Goal: Transaction & Acquisition: Purchase product/service

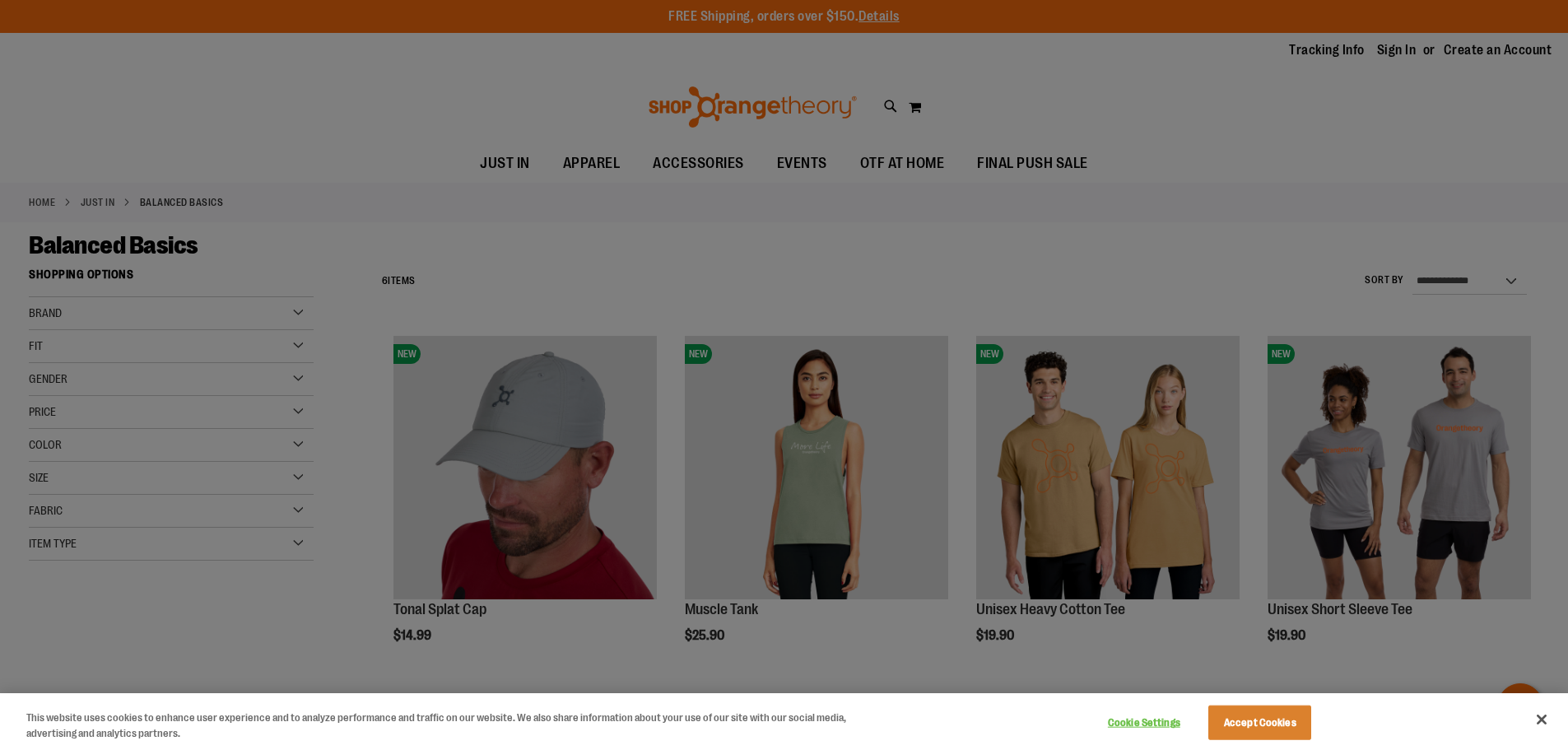
click at [334, 131] on div at bounding box center [784, 375] width 1568 height 750
click at [1182, 144] on div at bounding box center [784, 375] width 1568 height 750
drag, startPoint x: 1436, startPoint y: 72, endPoint x: 1372, endPoint y: 87, distance: 65.7
click at [1435, 71] on div at bounding box center [784, 375] width 1568 height 750
click at [1284, 717] on button "Accept Cookies" at bounding box center [1259, 722] width 103 height 34
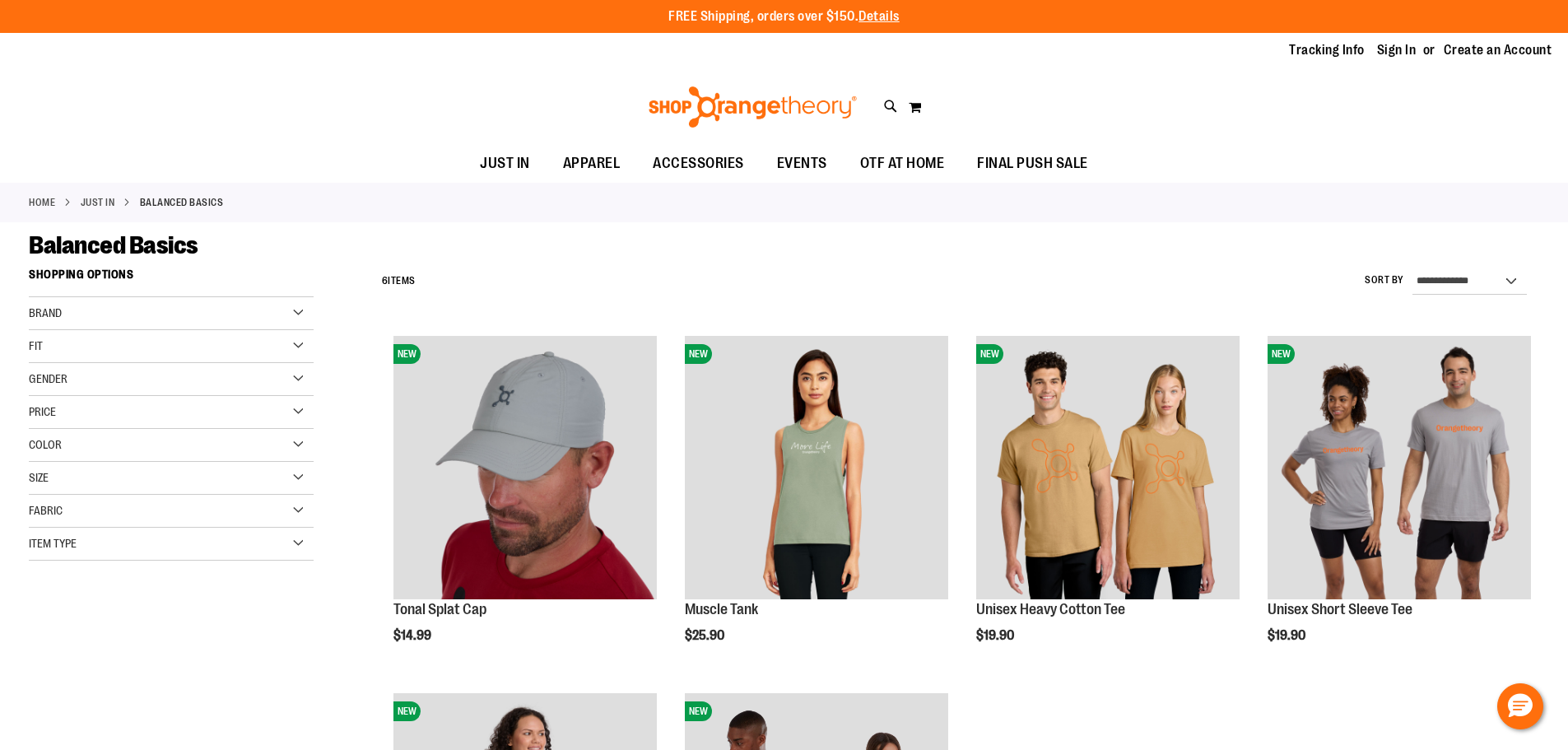
click at [294, 315] on div "Brand" at bounding box center [171, 314] width 285 height 33
click at [299, 424] on div "Gender" at bounding box center [171, 426] width 285 height 33
click at [38, 458] on link "Women 2 items" at bounding box center [161, 459] width 273 height 18
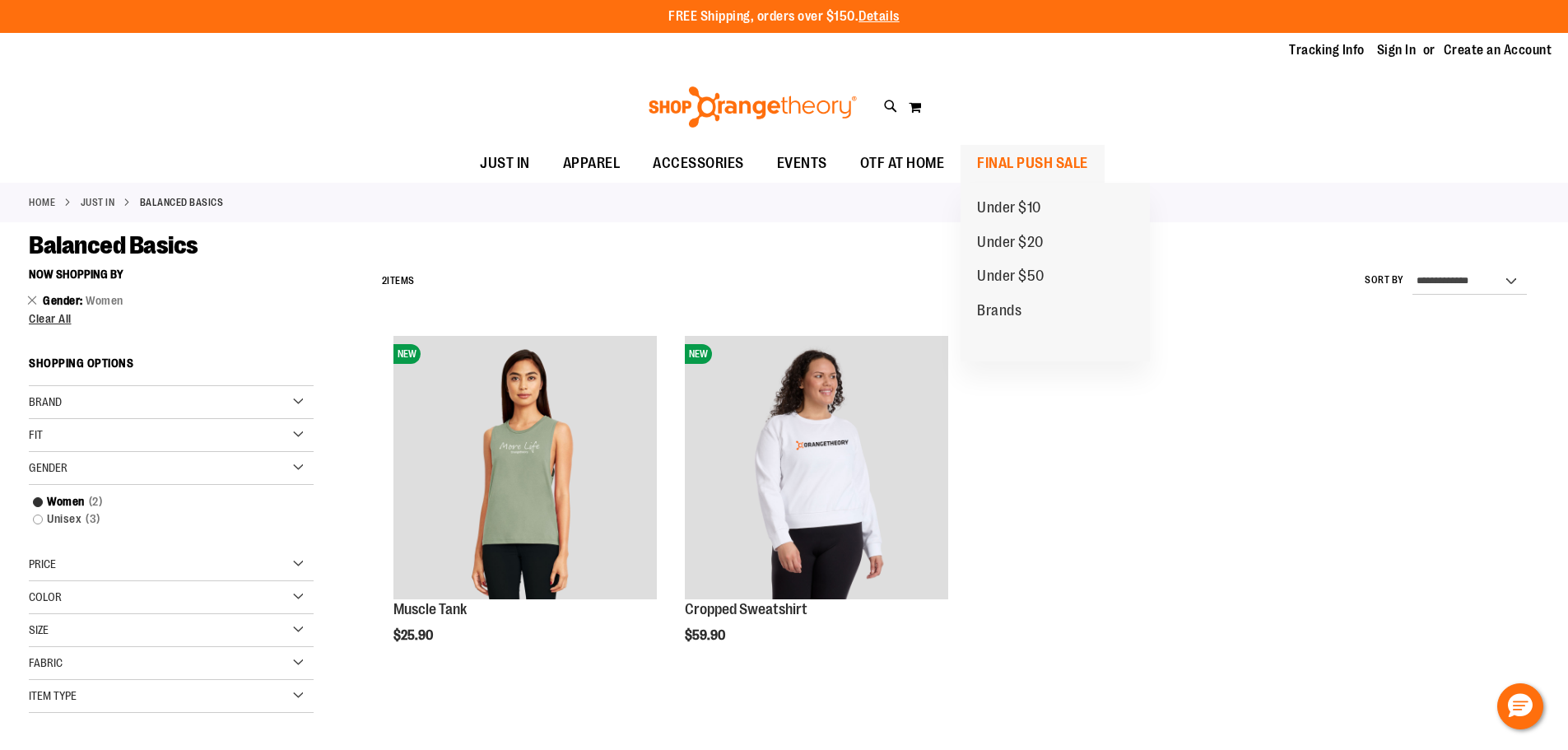
click at [1001, 159] on span "FINAL PUSH SALE" at bounding box center [1032, 163] width 111 height 37
click at [1004, 309] on span "Brands" at bounding box center [999, 312] width 44 height 20
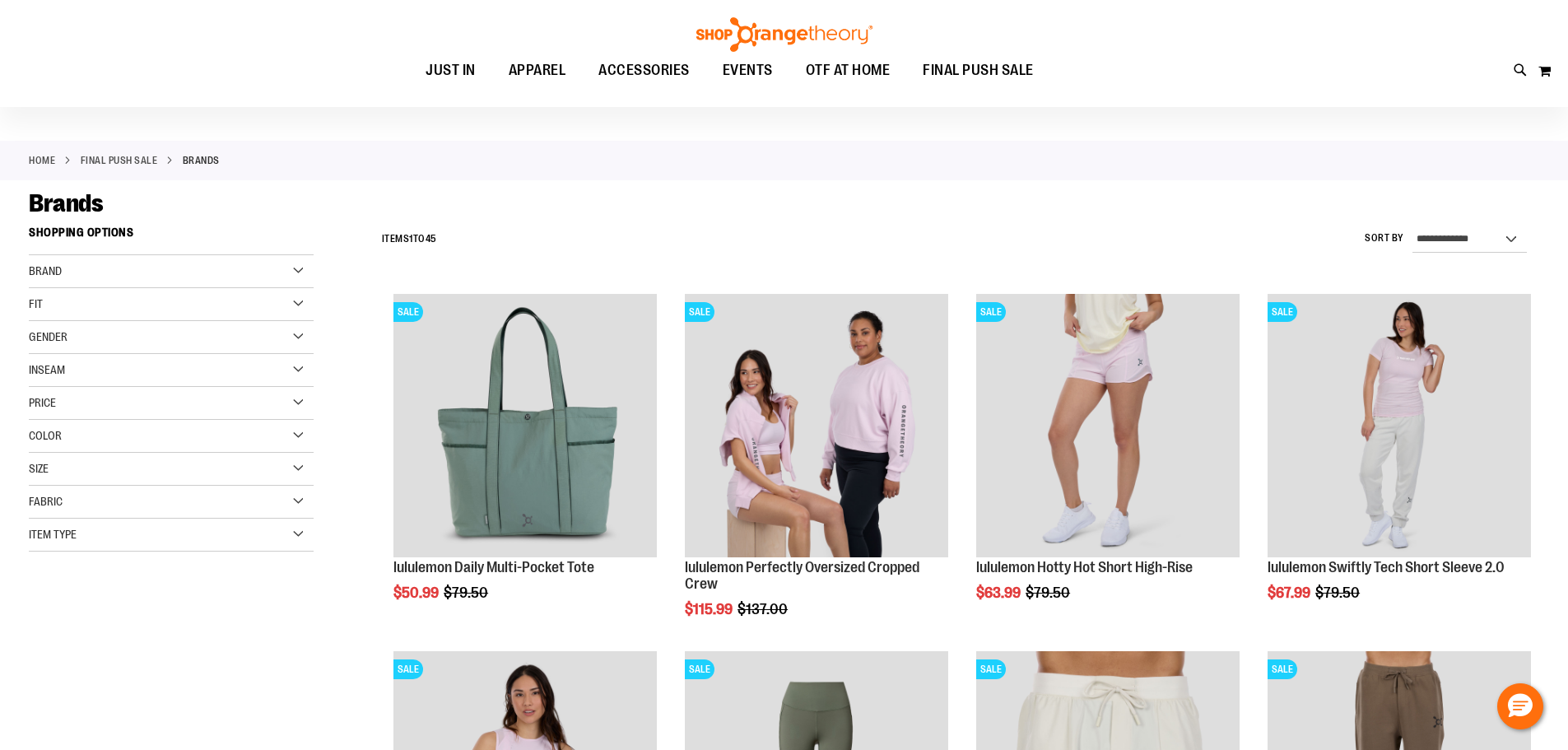
scroll to position [82, 0]
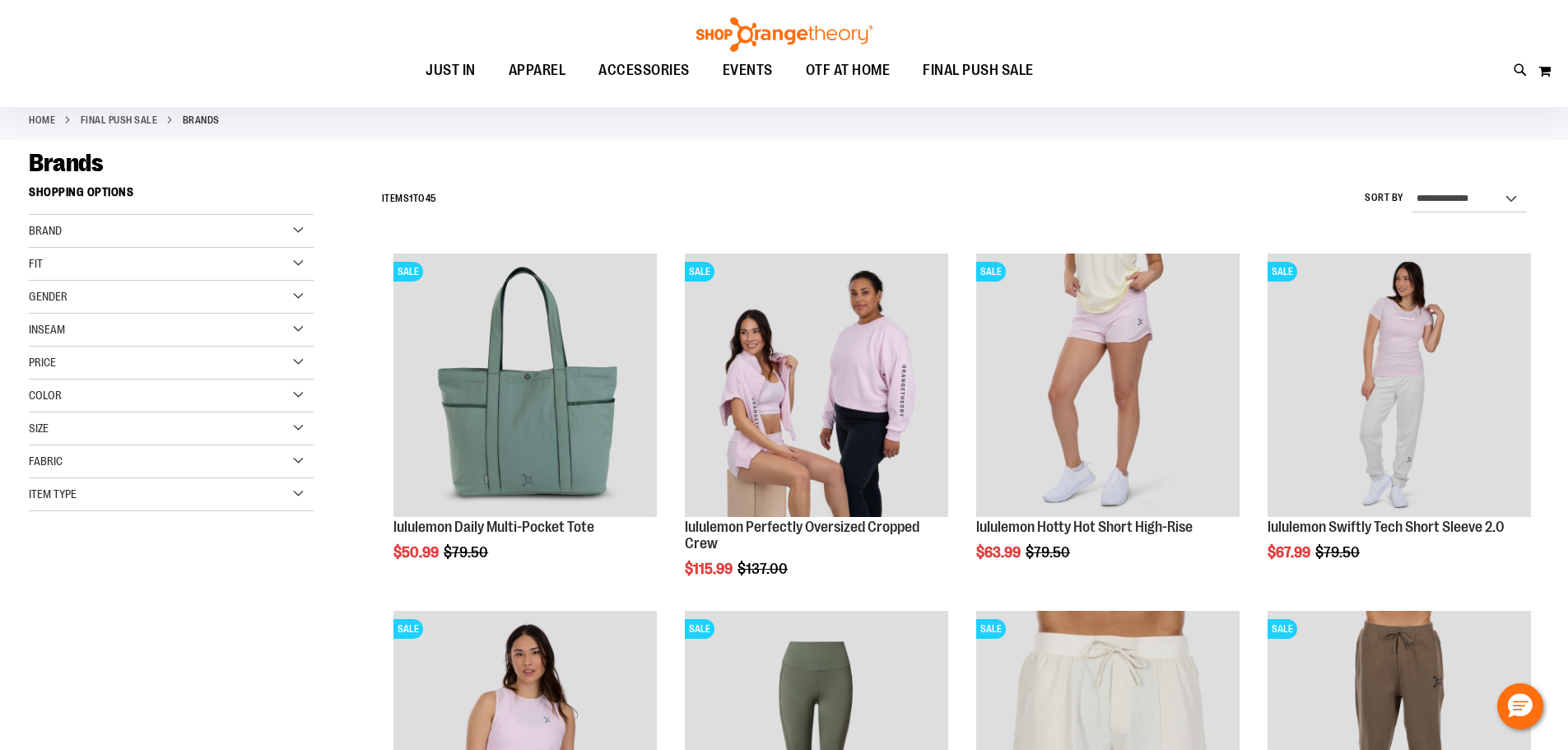
click at [294, 239] on div "Brand" at bounding box center [171, 232] width 285 height 33
drag, startPoint x: 830, startPoint y: 156, endPoint x: 747, endPoint y: 151, distance: 83.2
click at [829, 155] on div "Brands" at bounding box center [784, 163] width 1511 height 30
click at [294, 576] on div "Fabric" at bounding box center [171, 578] width 285 height 33
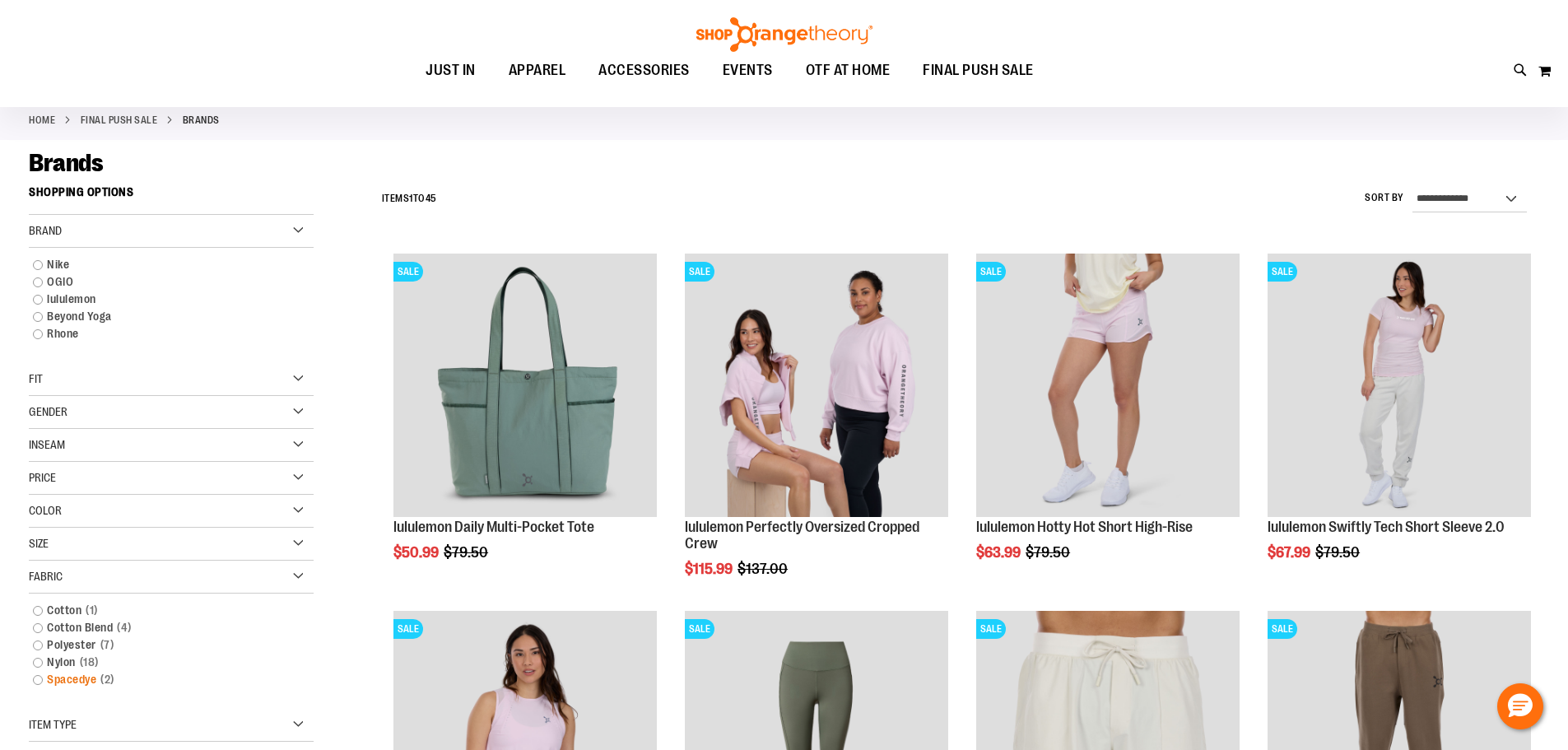
click at [34, 681] on link "Spacedye 2 items" at bounding box center [161, 680] width 273 height 18
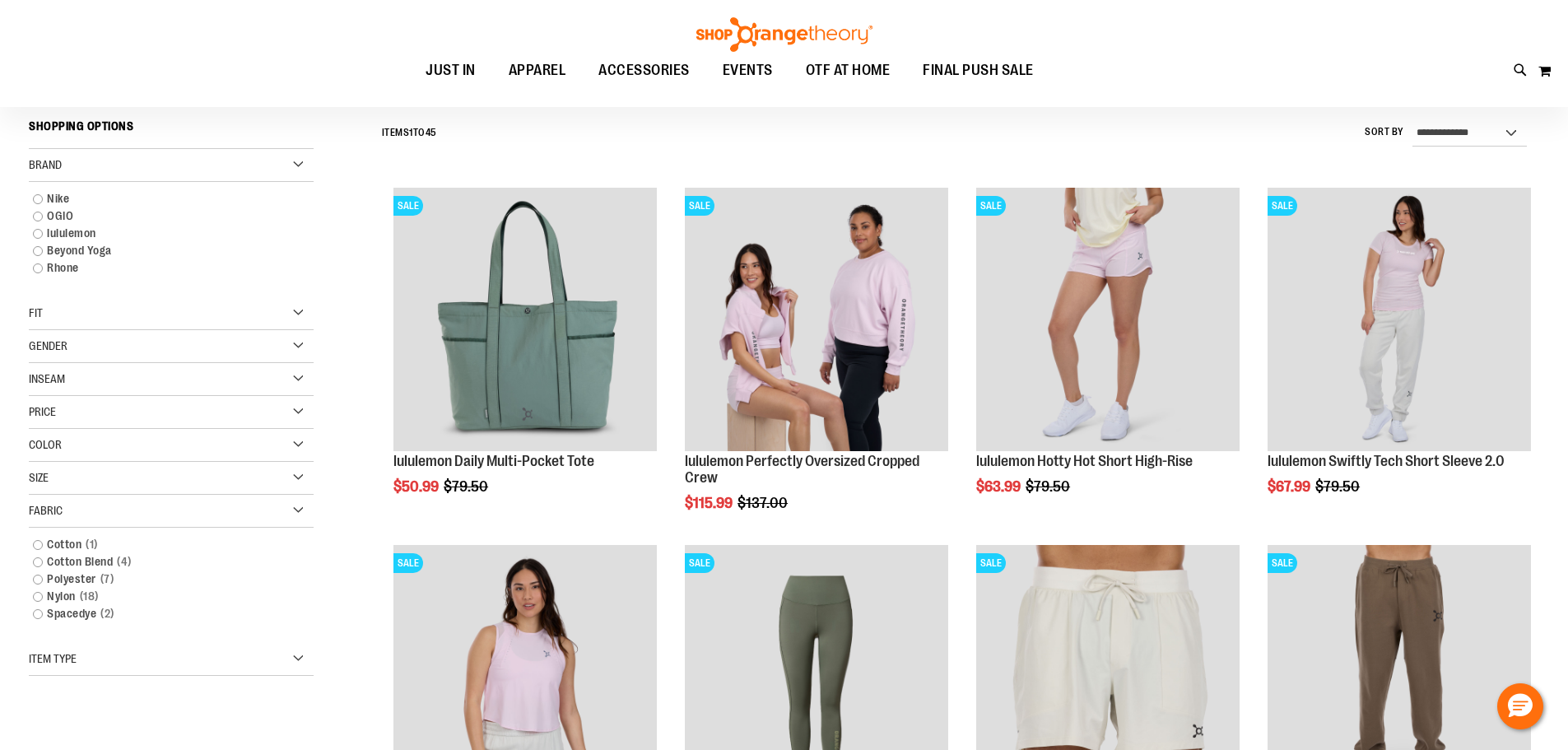
scroll to position [153, 0]
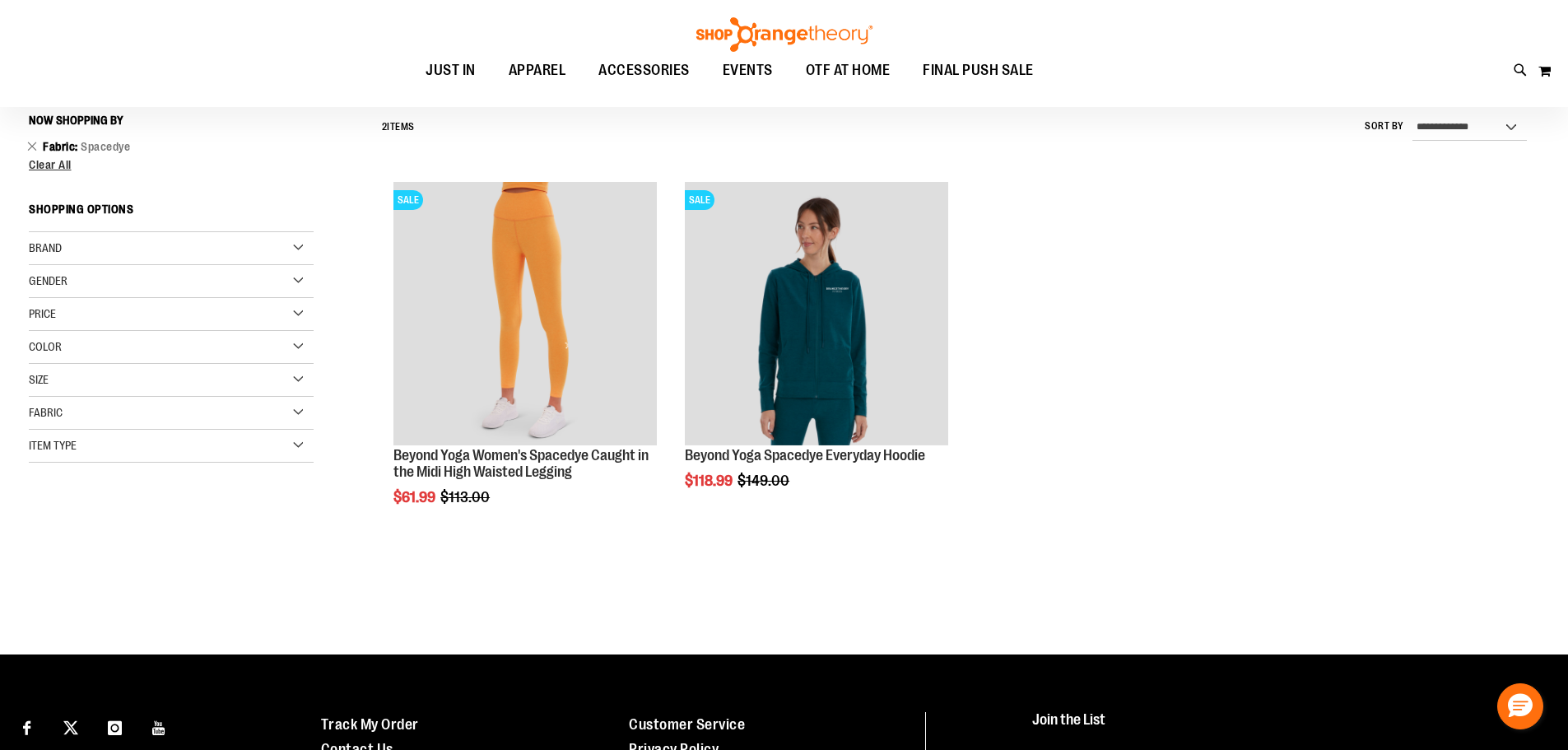
click at [299, 406] on div "Fabric" at bounding box center [171, 413] width 285 height 33
click at [34, 498] on link "Nylon 18 items" at bounding box center [161, 498] width 273 height 18
click at [35, 480] on link "Polyester 7 items" at bounding box center [161, 481] width 273 height 18
click at [36, 467] on link "Cotton Blend 4 items" at bounding box center [161, 464] width 273 height 18
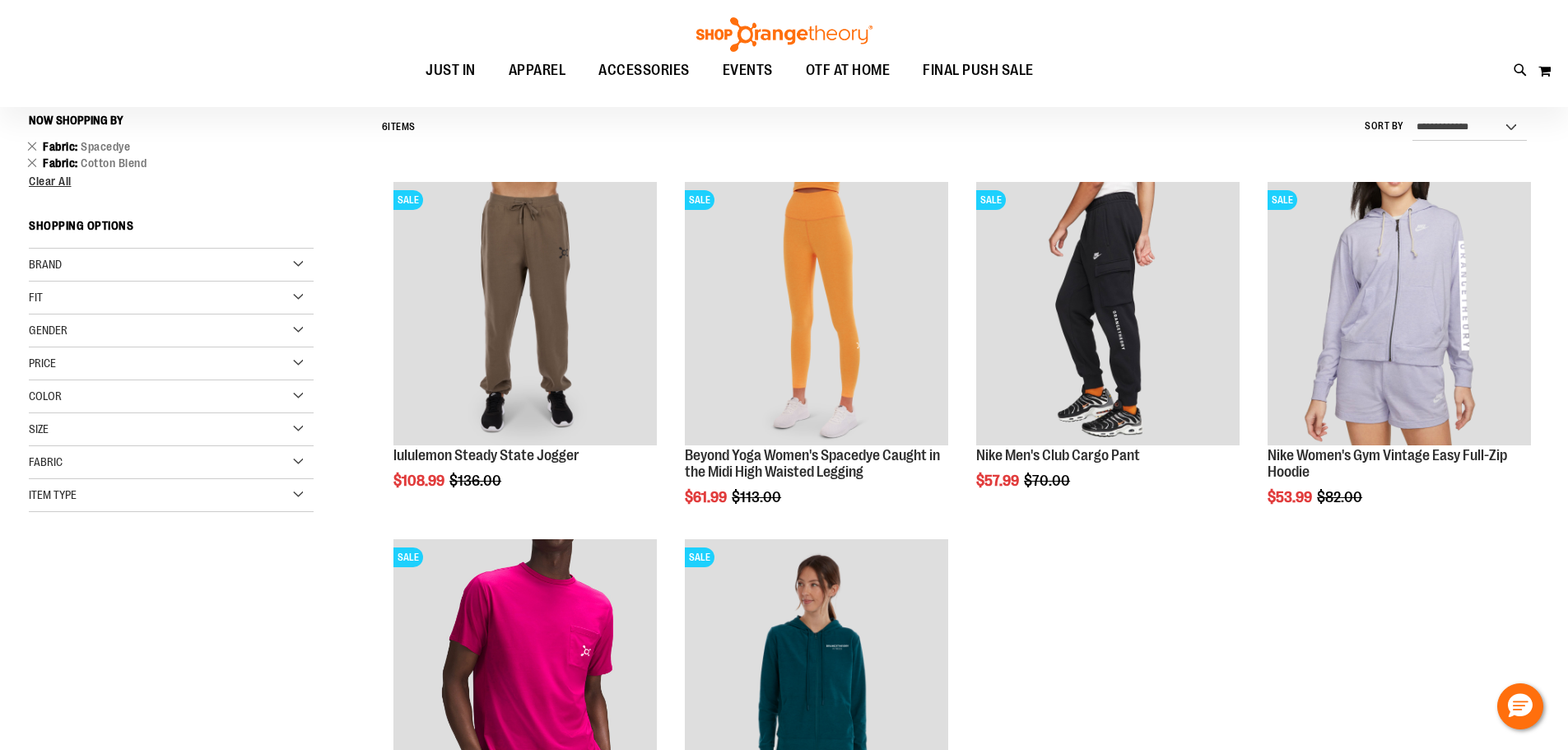
click at [298, 461] on div "Fabric" at bounding box center [171, 463] width 285 height 33
click at [41, 529] on link "Polyester 7 items" at bounding box center [161, 530] width 273 height 18
click at [58, 529] on link "Polyester 7 items" at bounding box center [161, 530] width 273 height 18
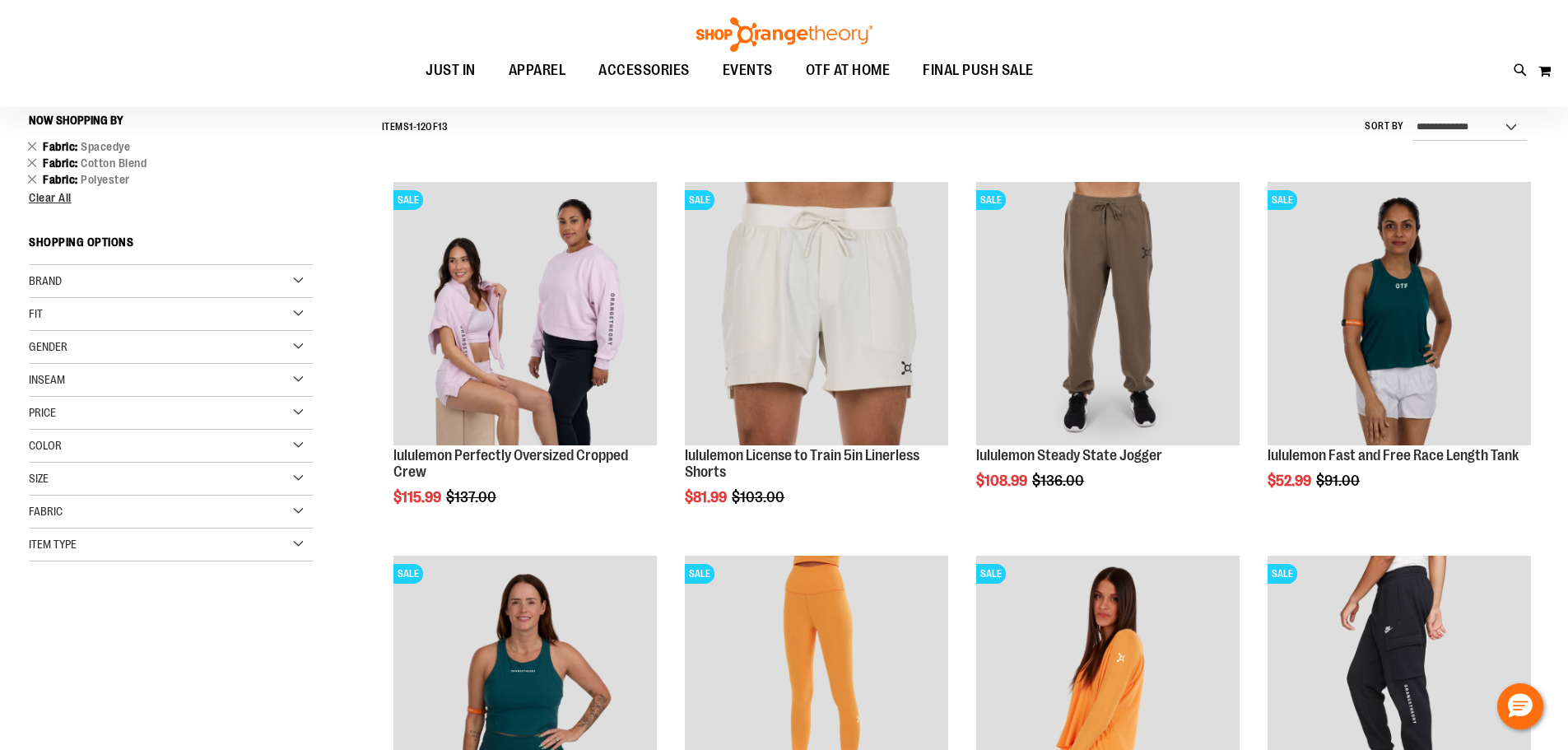
click at [297, 512] on div "Fabric" at bounding box center [171, 513] width 285 height 33
click at [38, 597] on link "Nylon 18 items" at bounding box center [161, 597] width 273 height 18
click at [38, 598] on link "Nylon 18 items" at bounding box center [161, 597] width 273 height 18
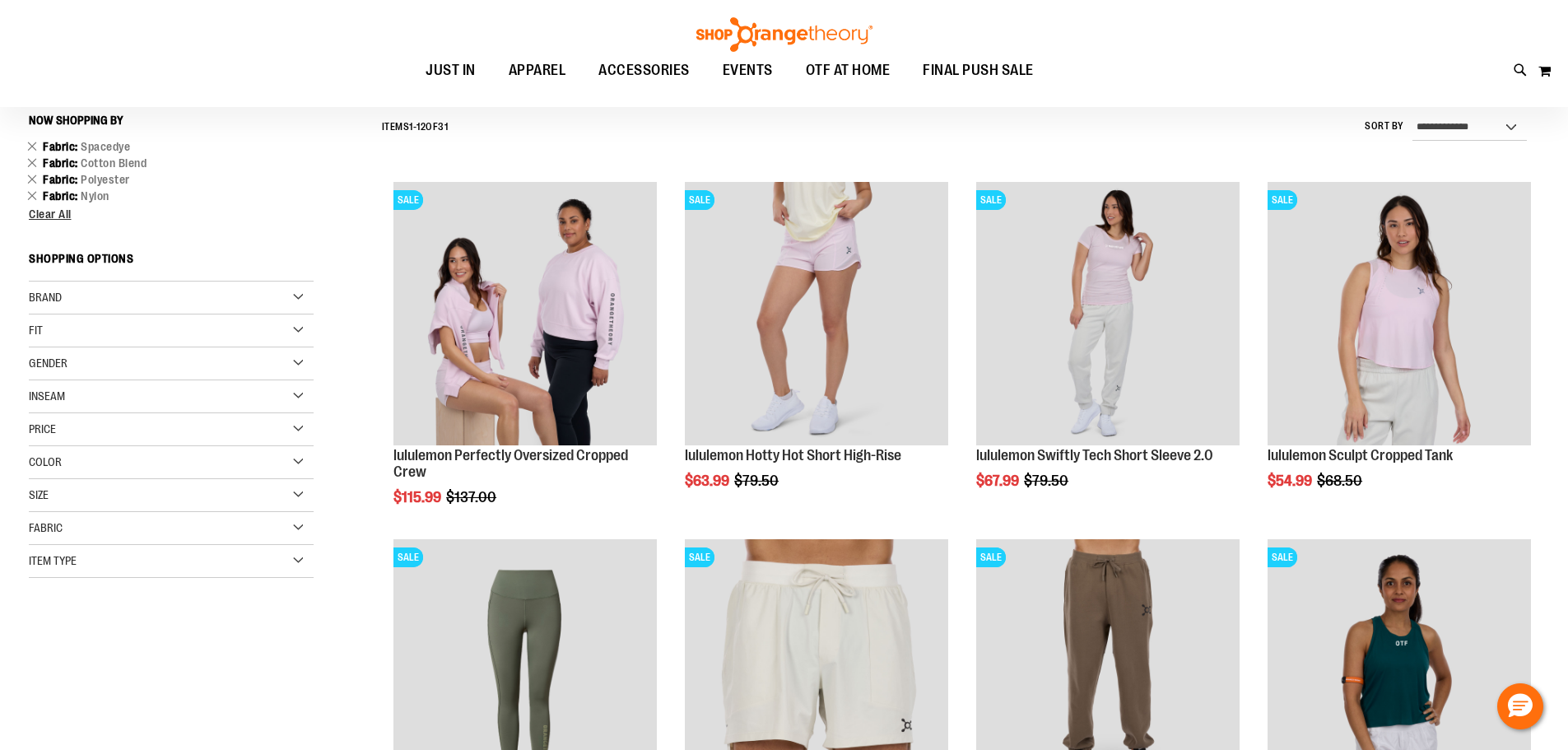
click at [297, 521] on div "Fabric" at bounding box center [171, 528] width 285 height 33
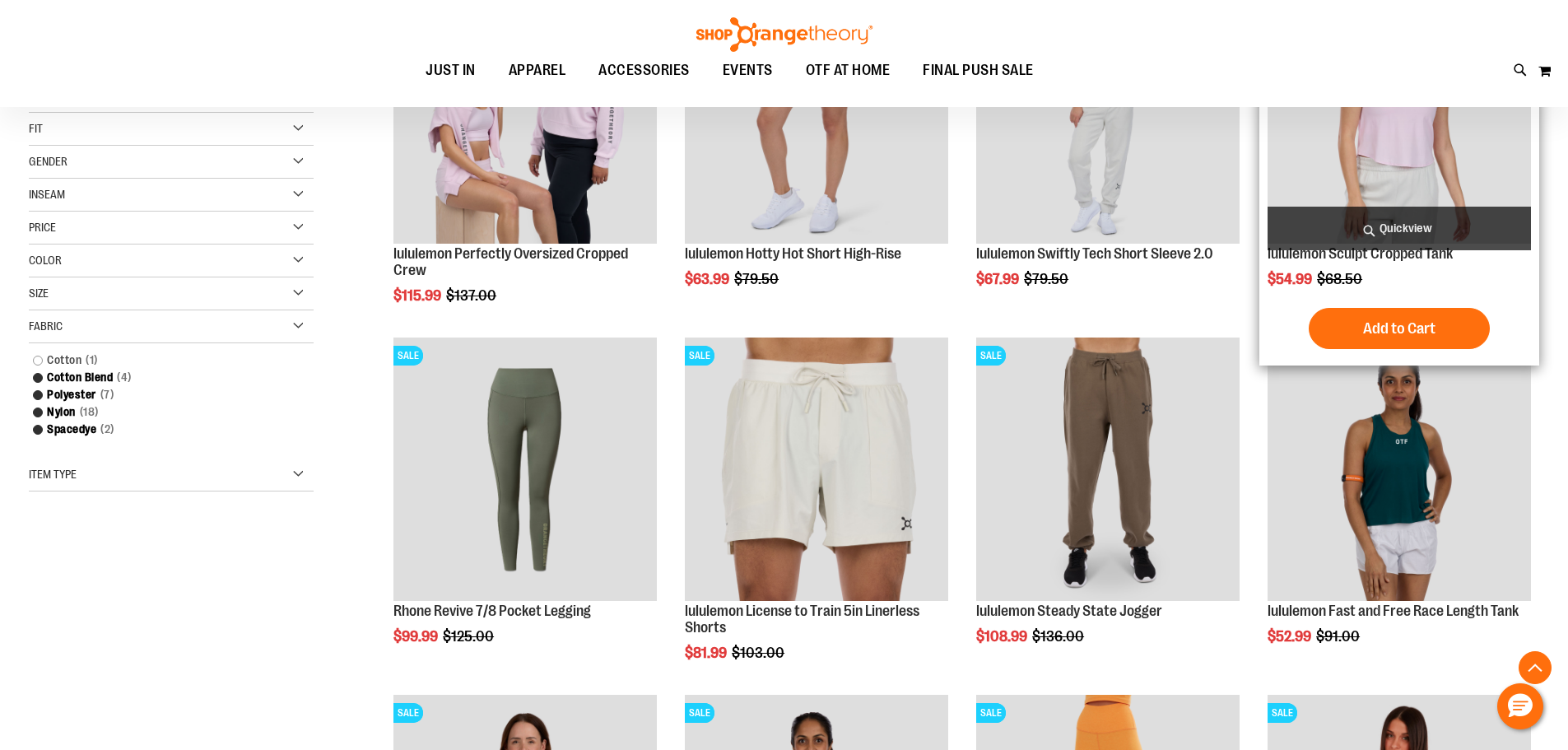
scroll to position [493, 0]
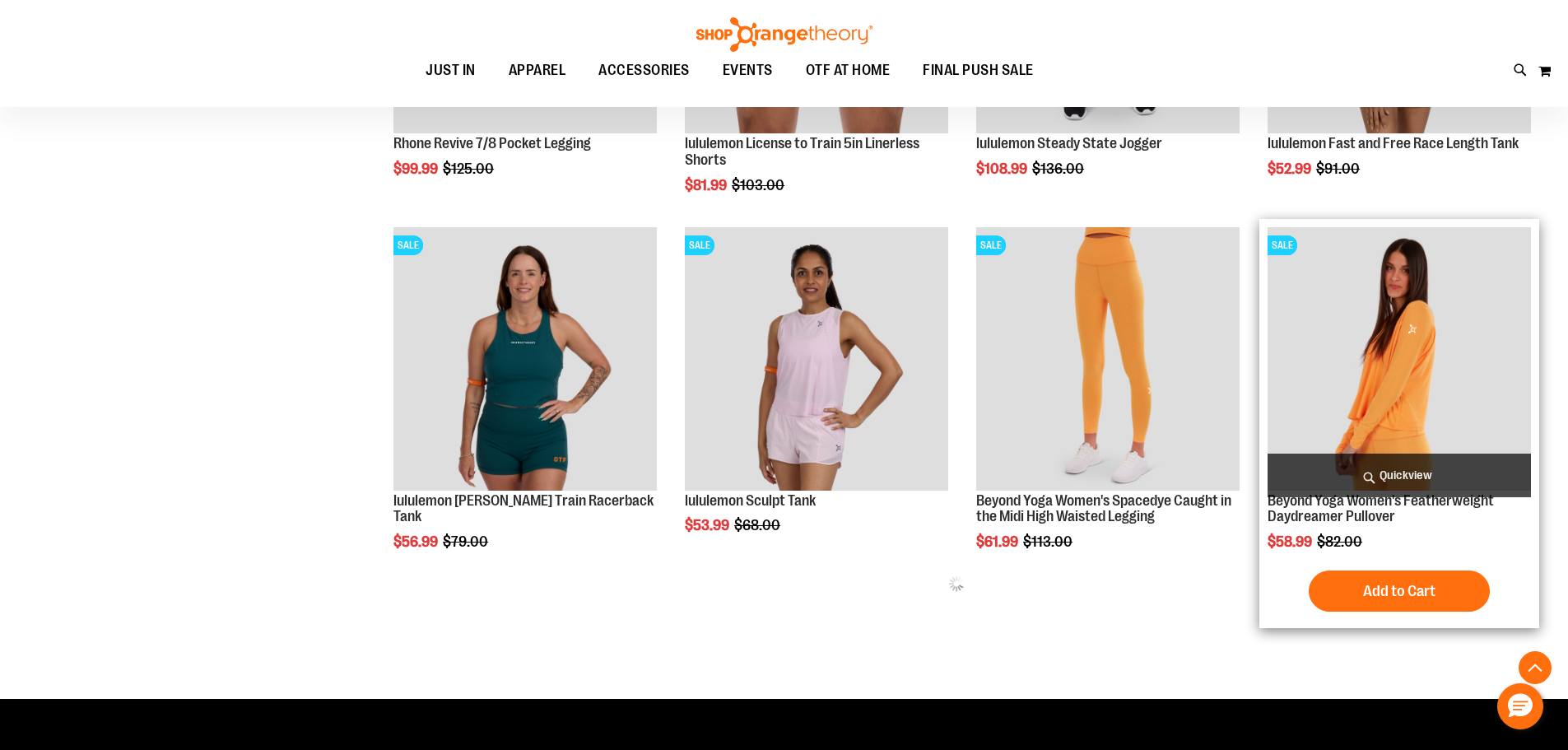
scroll to position [905, 0]
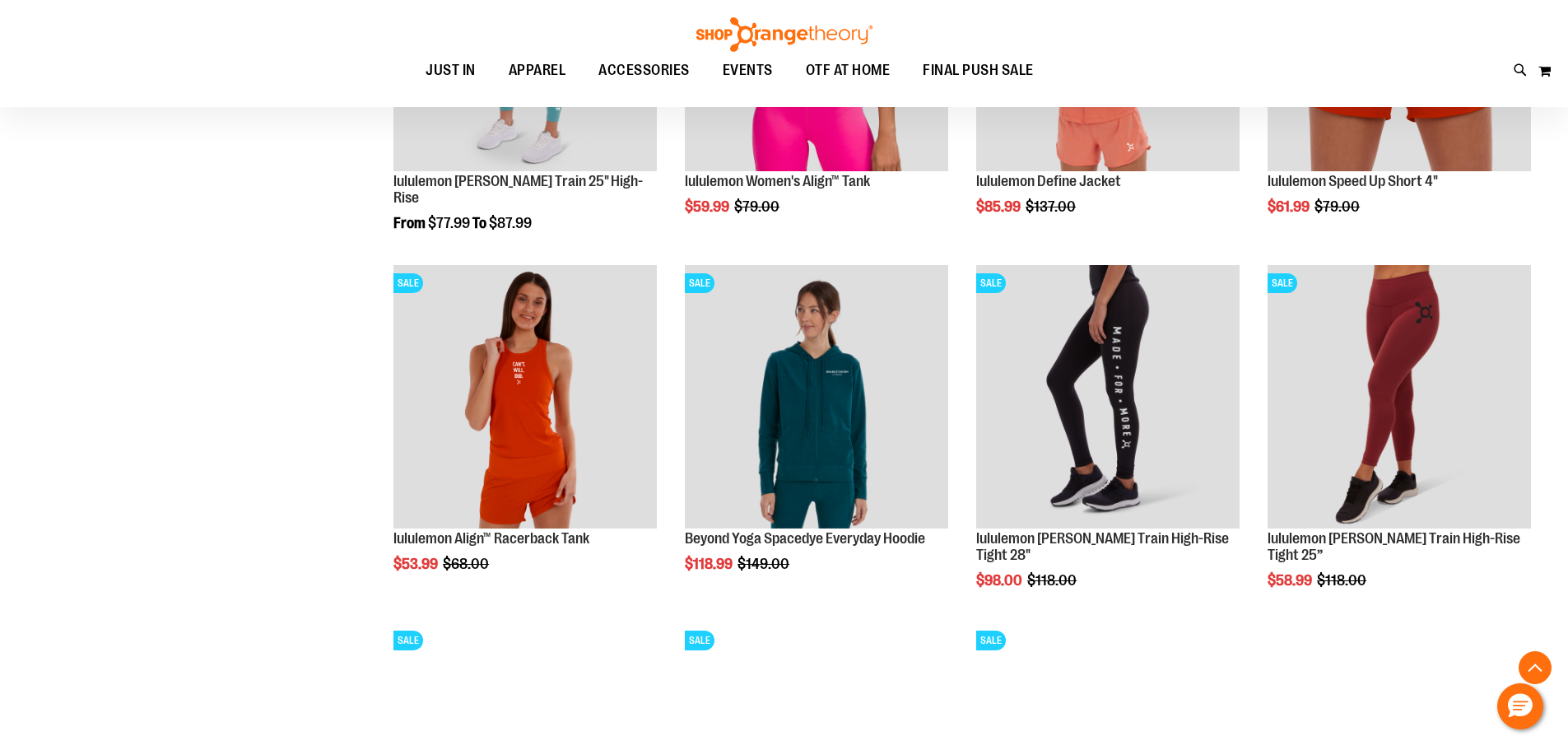
scroll to position [2190, 0]
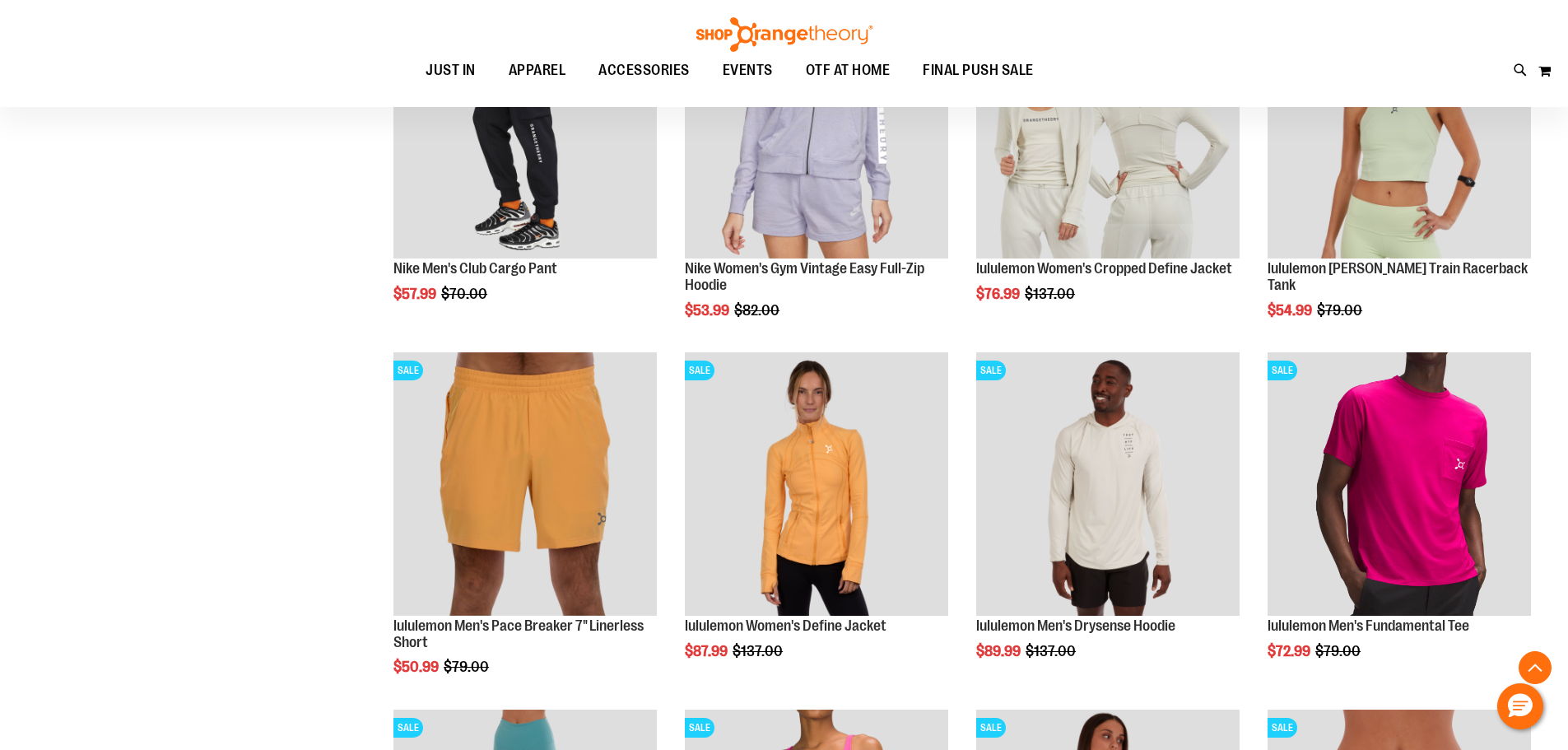
scroll to position [1201, 0]
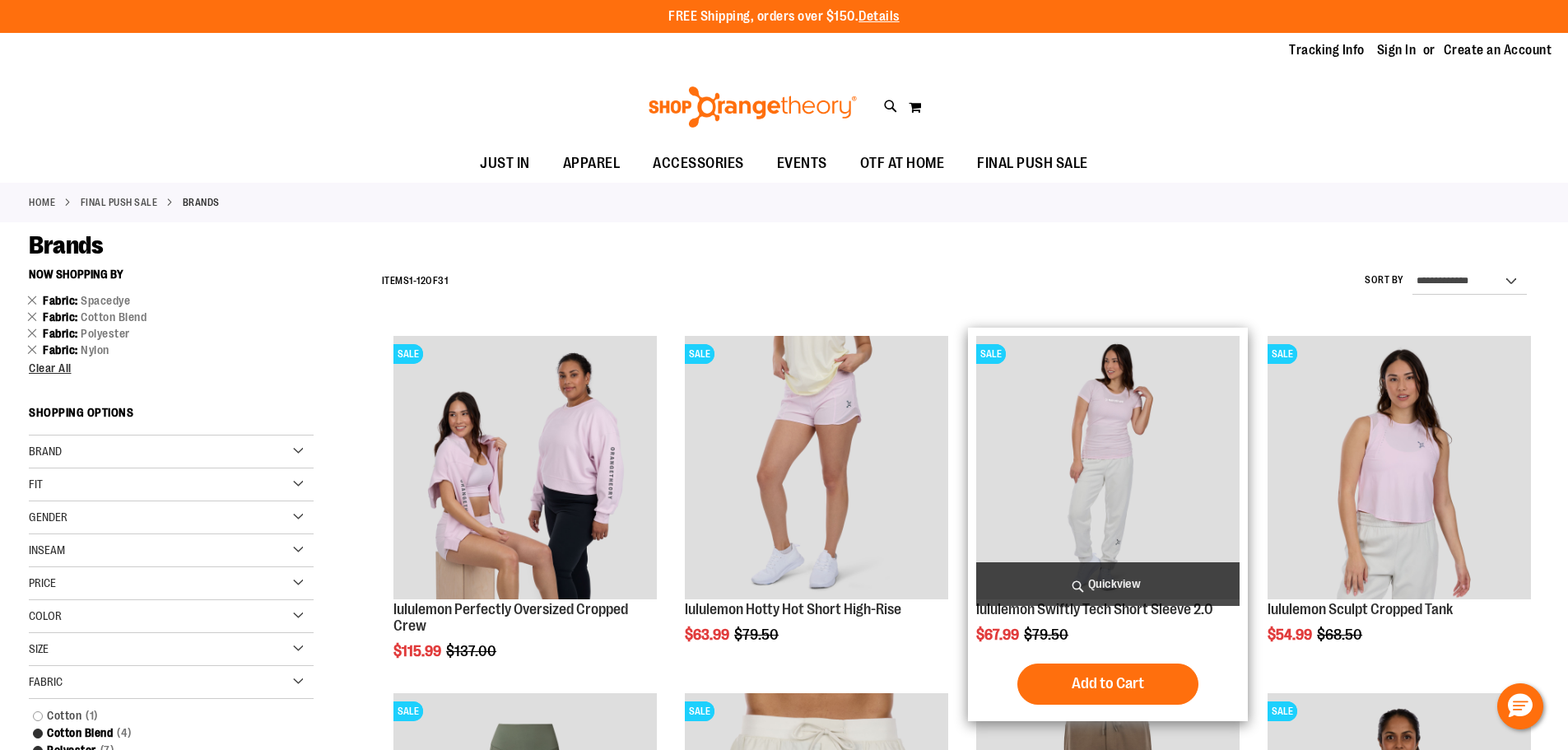
click at [1137, 427] on img "product" at bounding box center [1107, 467] width 263 height 263
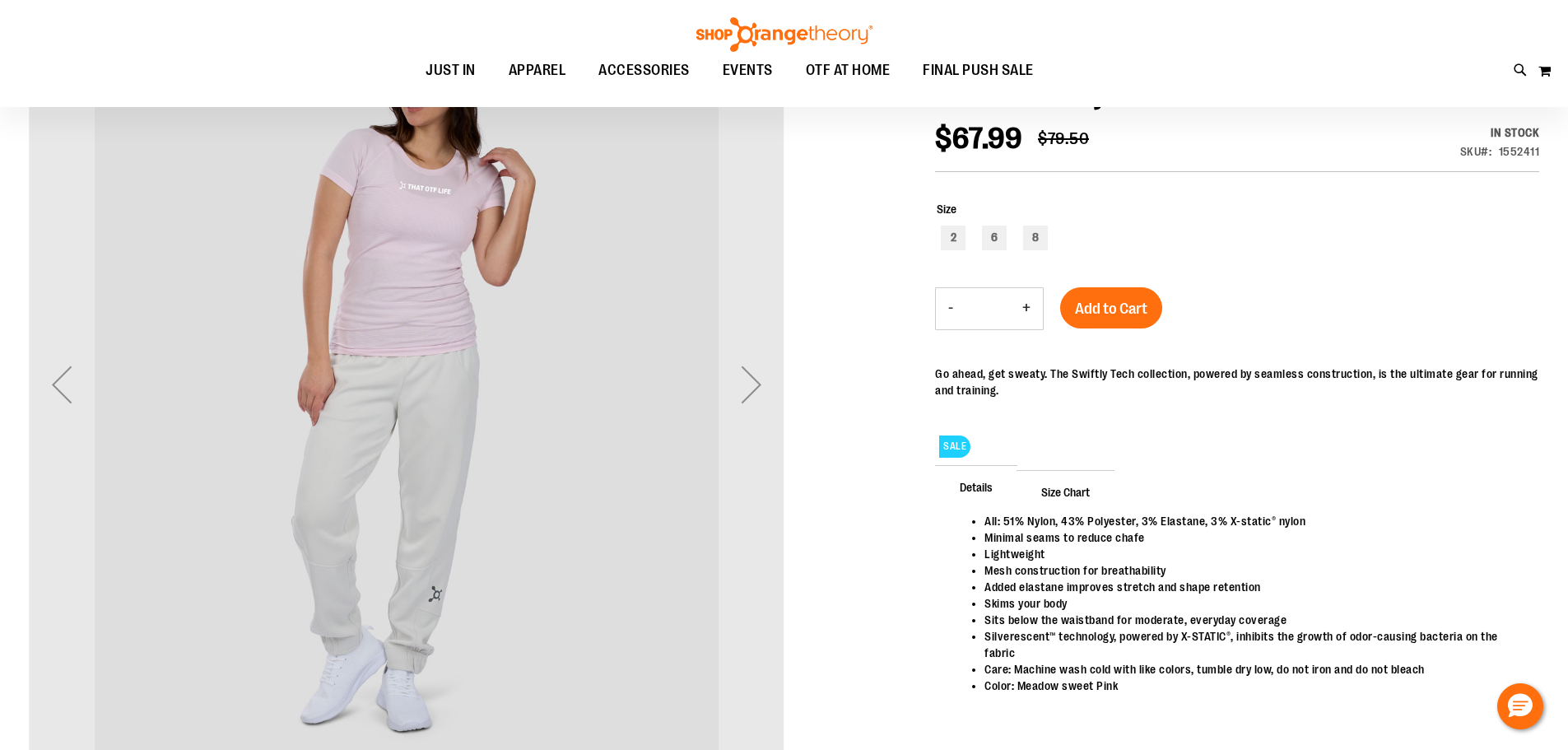
scroll to position [247, 0]
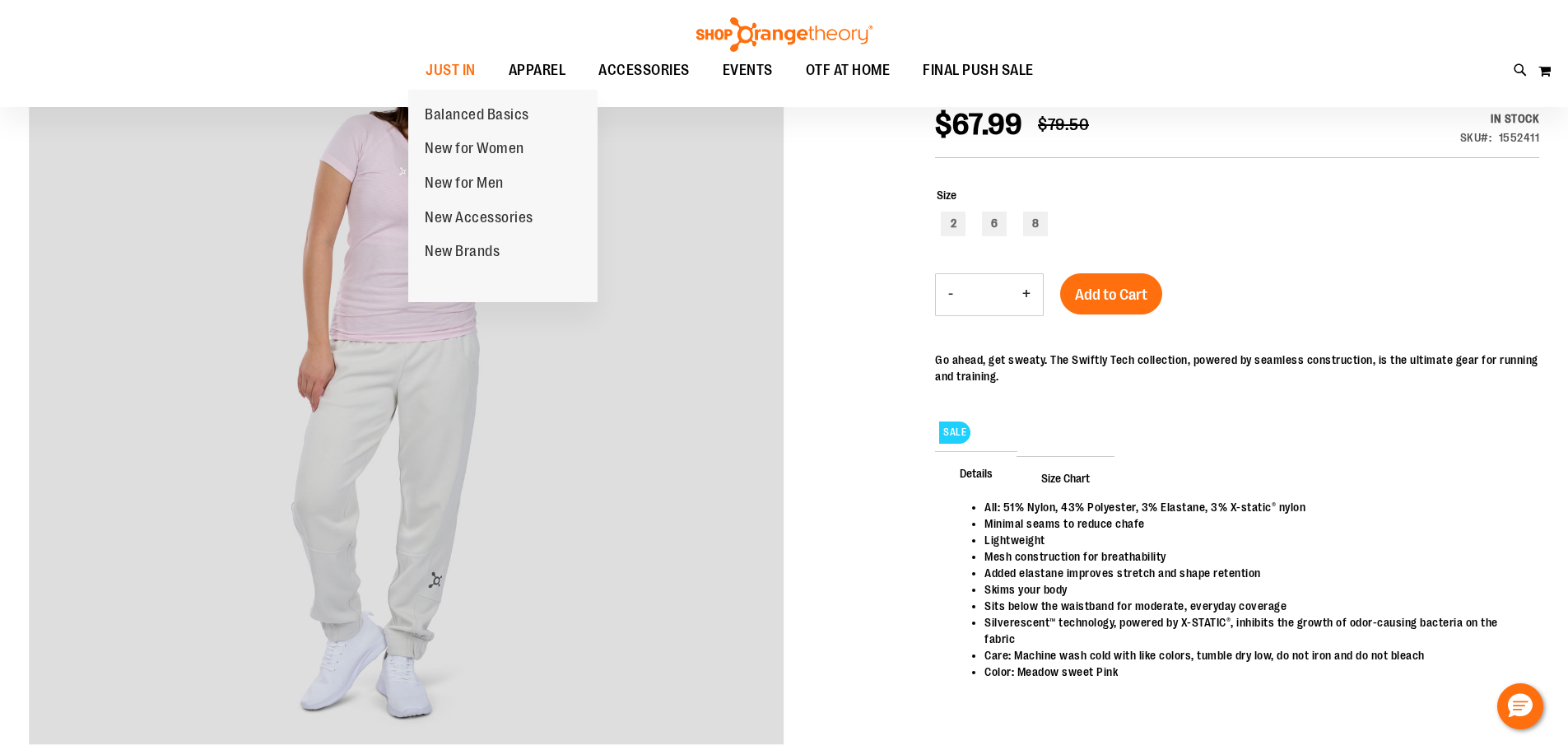
click at [466, 111] on span "Balanced Basics" at bounding box center [476, 117] width 105 height 20
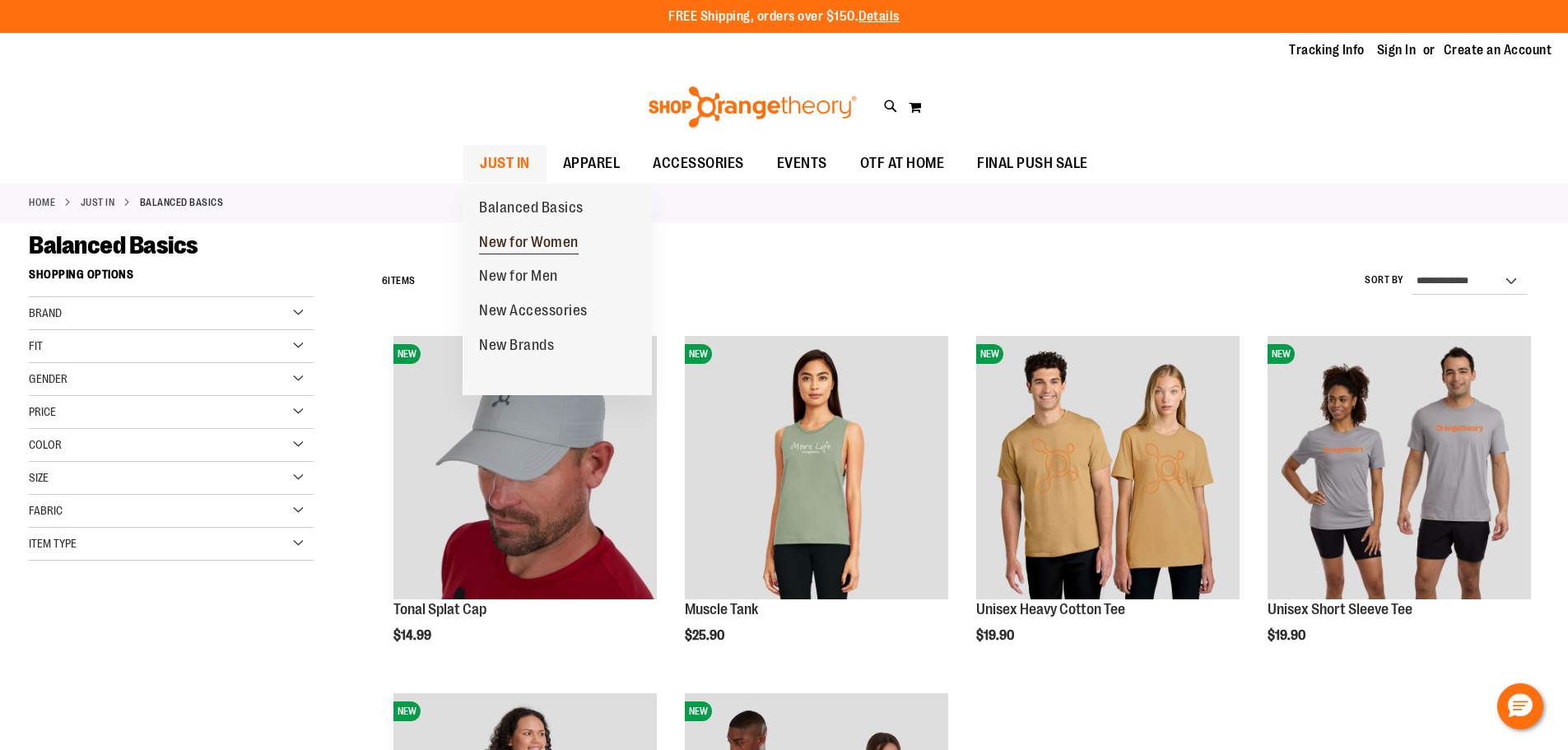
click at [506, 244] on span "New for Women" at bounding box center [528, 244] width 99 height 20
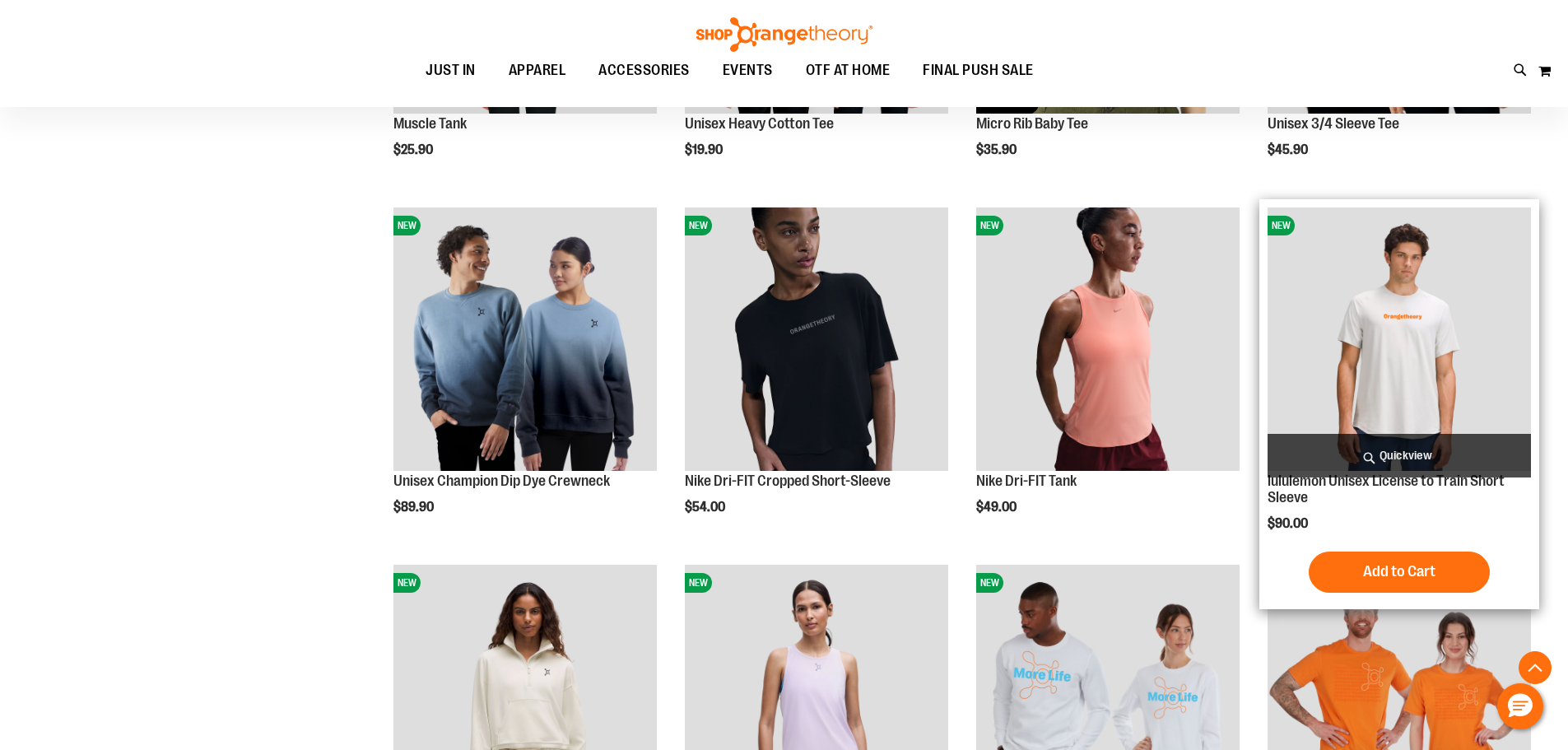
scroll to position [493, 0]
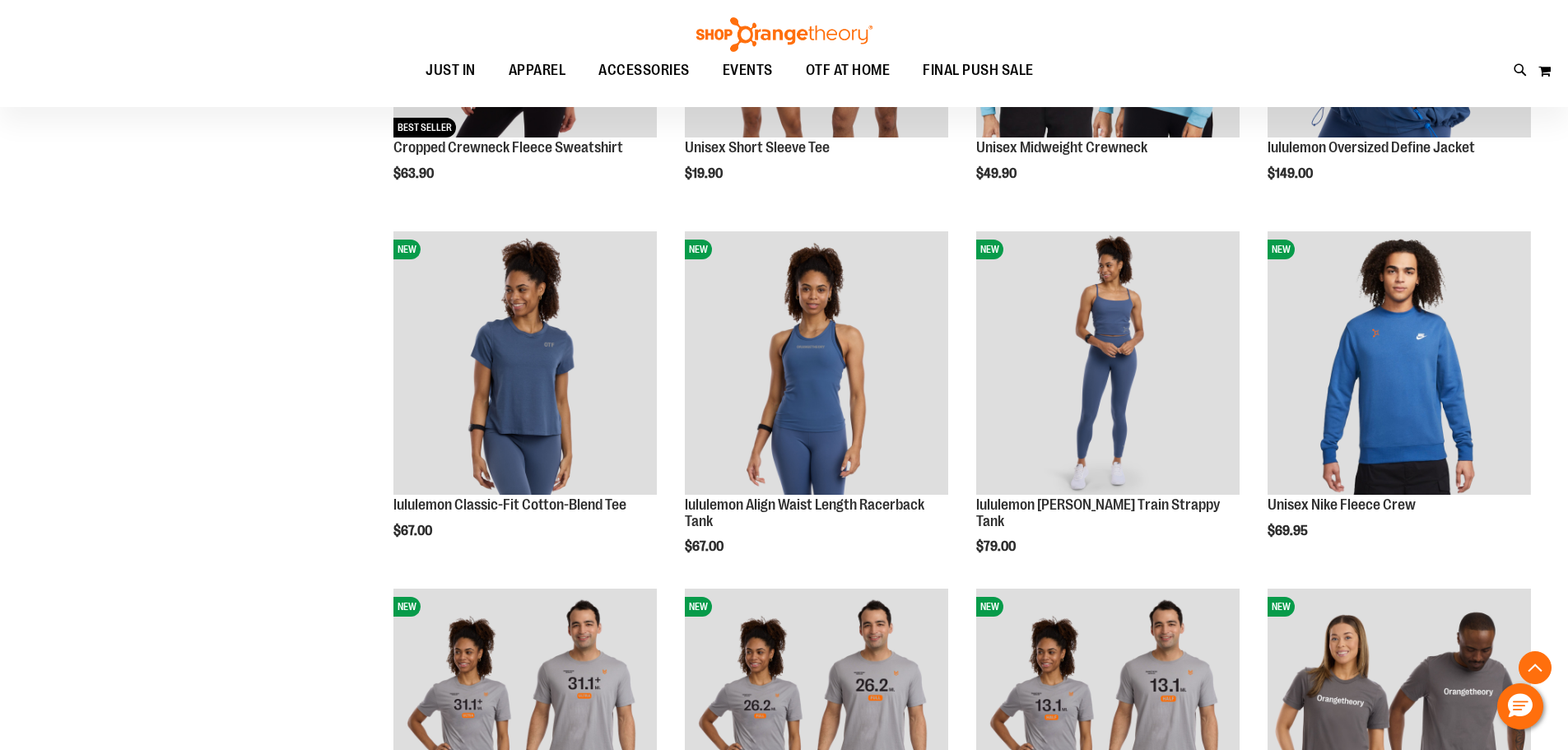
scroll to position [1564, 0]
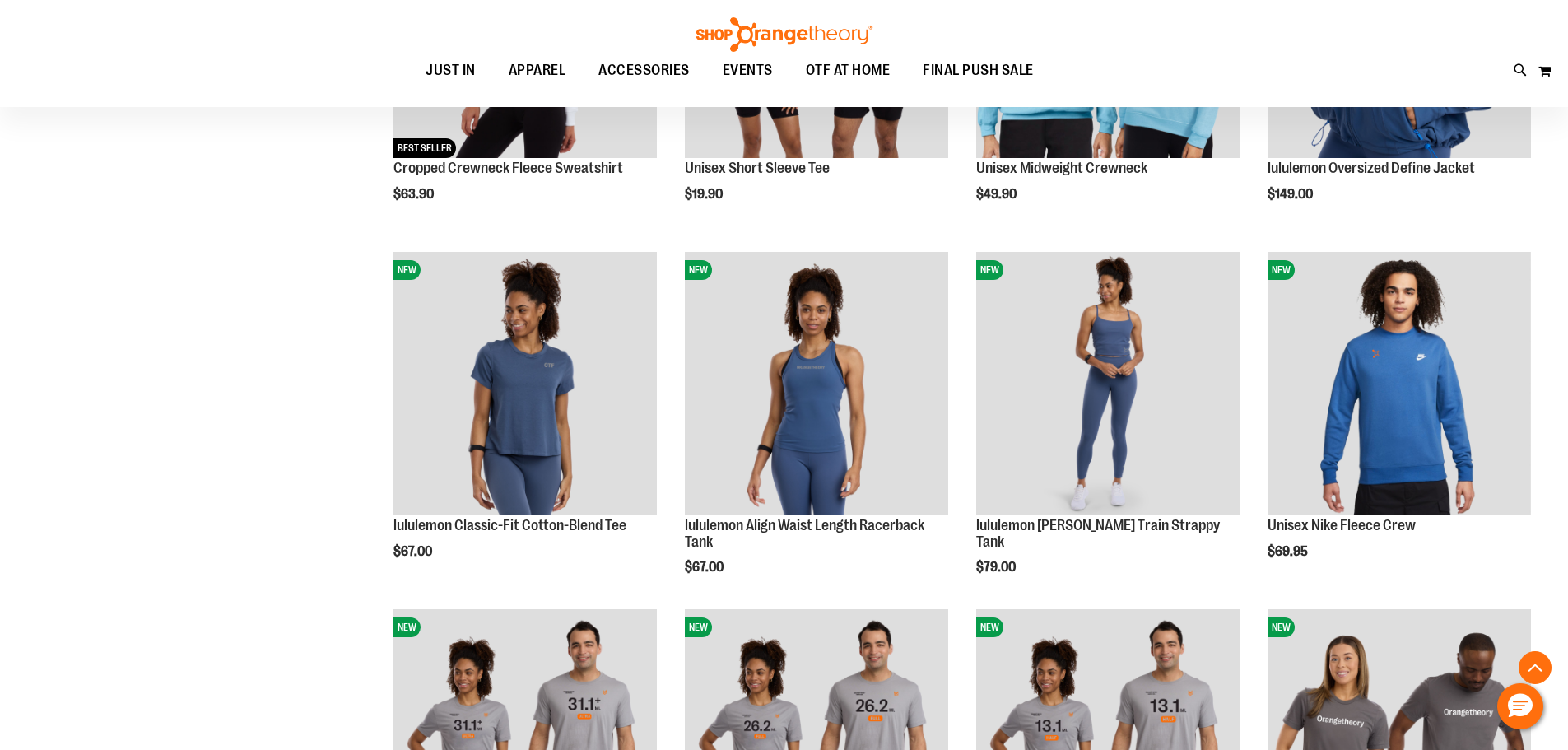
scroll to position [1481, 0]
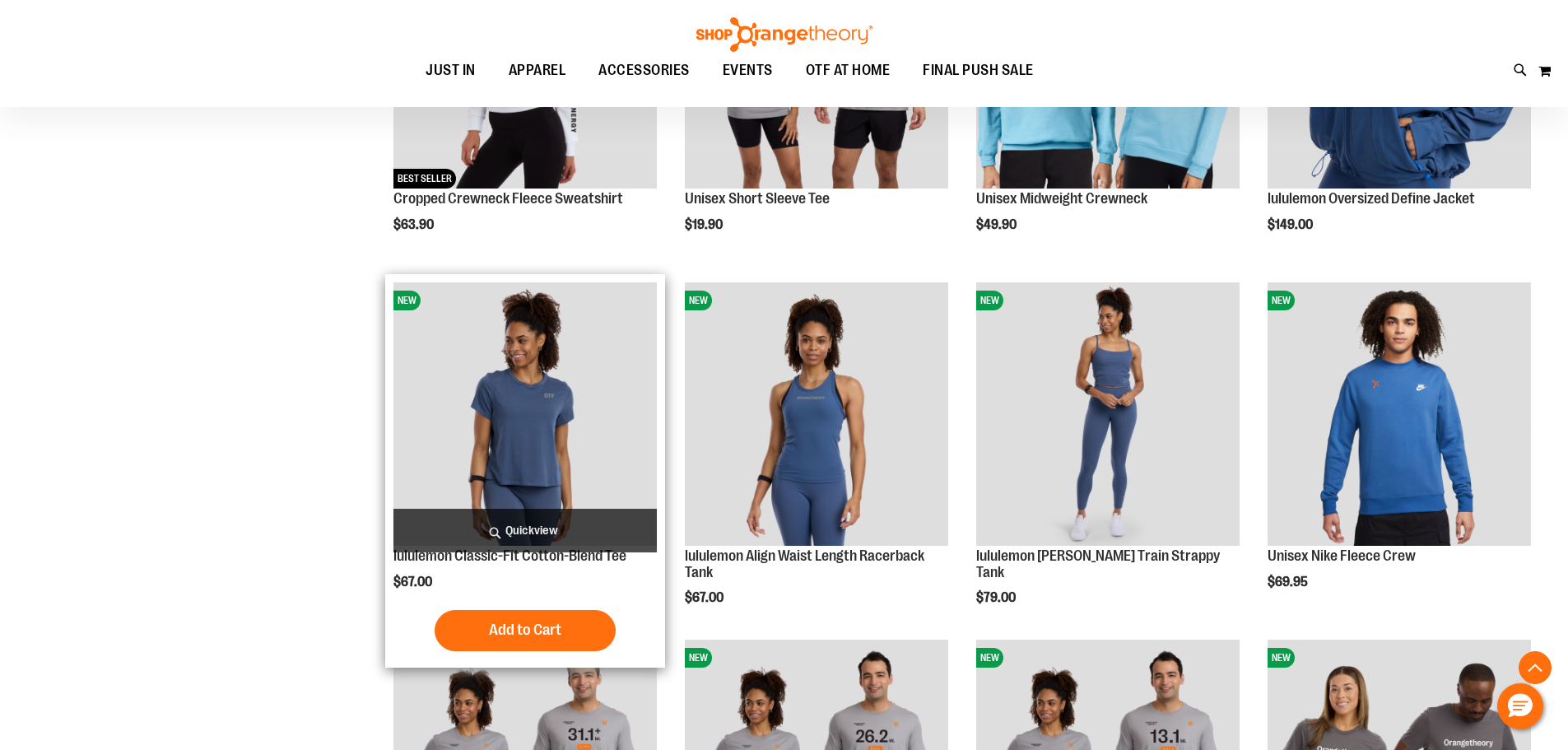
click at [503, 437] on img "product" at bounding box center [525, 414] width 263 height 263
